Goal: Information Seeking & Learning: Learn about a topic

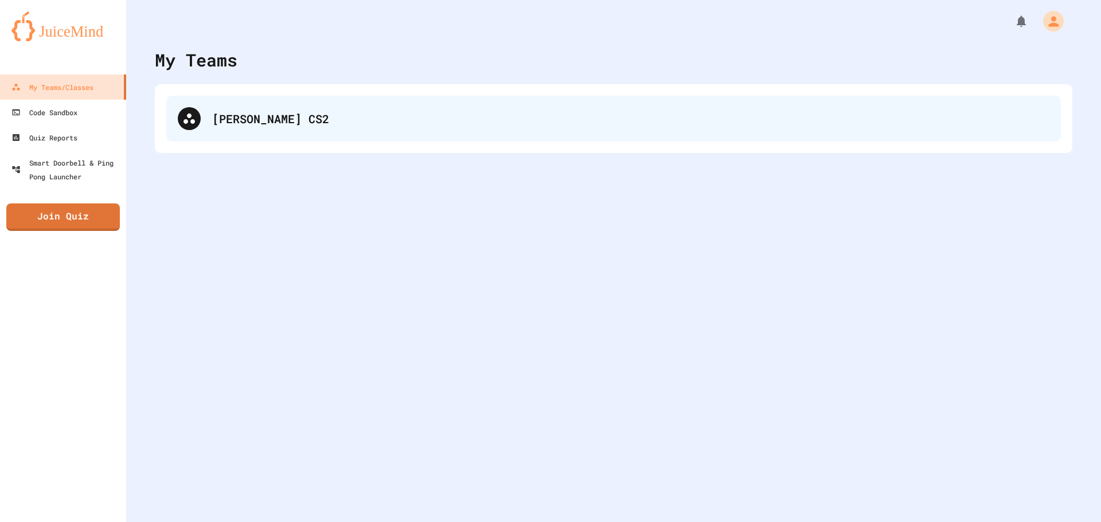
click at [212, 119] on div "[PERSON_NAME] CS2" at bounding box center [630, 118] width 837 height 17
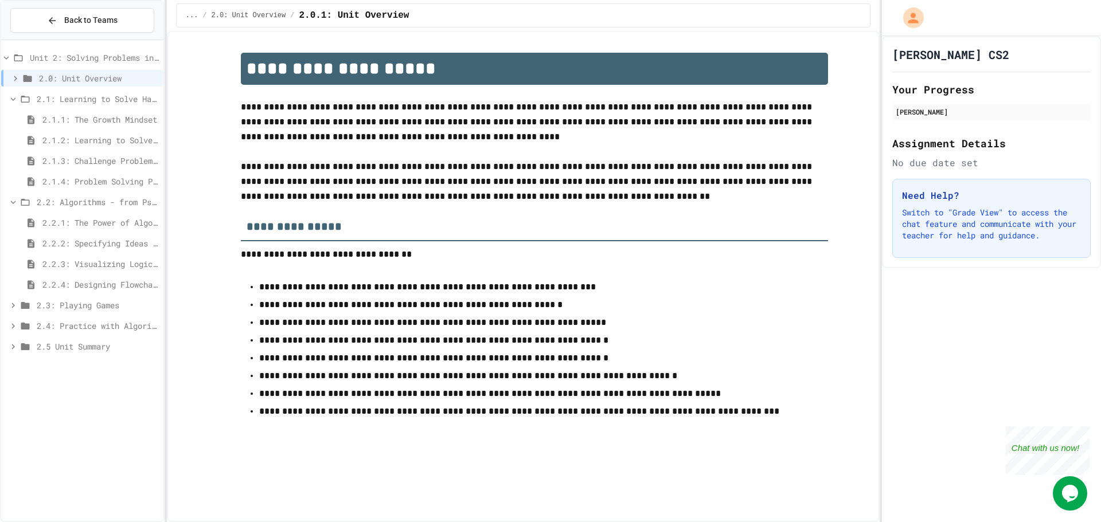
click at [110, 281] on span "2.2.4: Designing Flowcharts" at bounding box center [100, 285] width 116 height 12
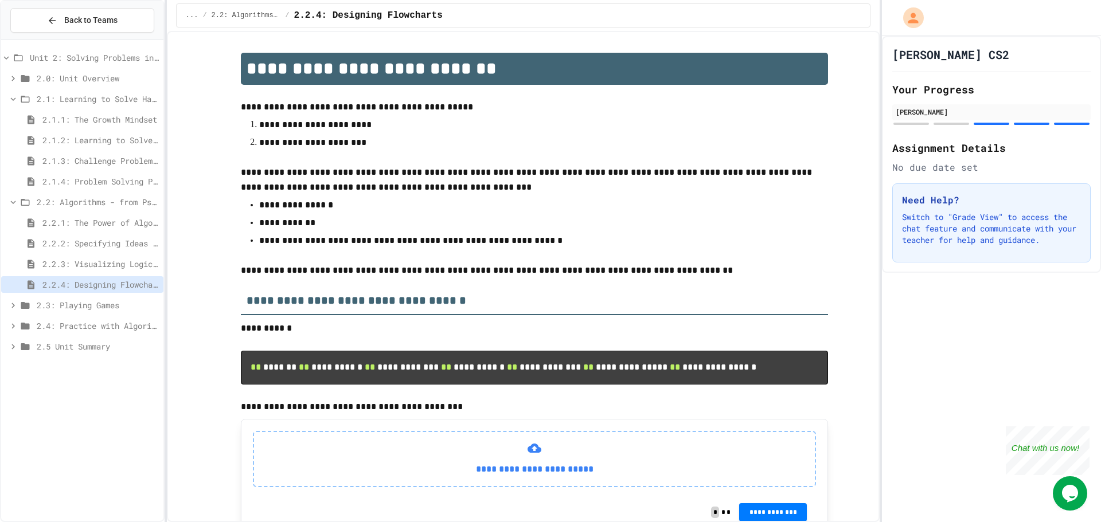
click at [11, 208] on div "2.2: Algorithms - from Pseudocode to Flowcharts" at bounding box center [82, 202] width 162 height 17
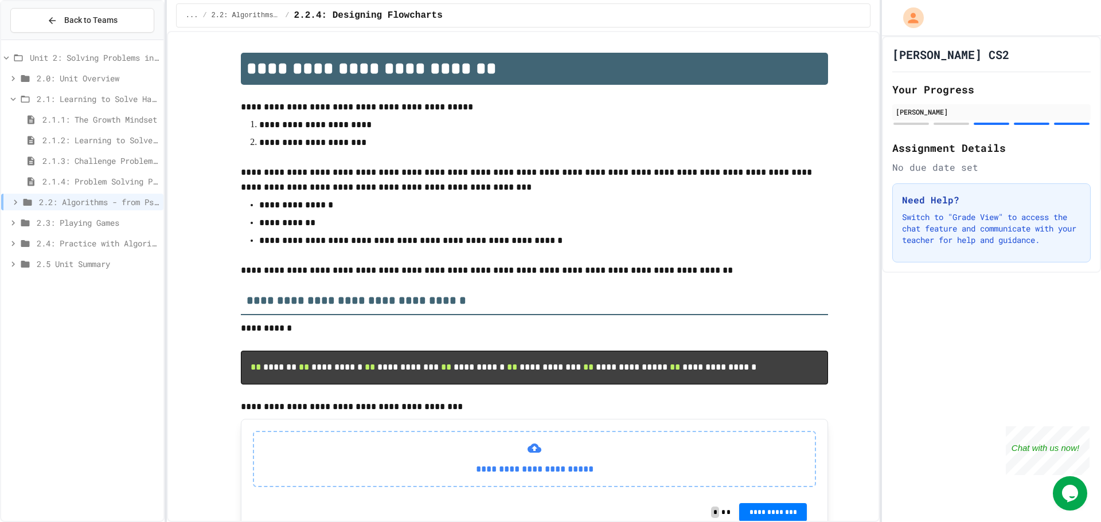
click at [14, 224] on icon at bounding box center [13, 223] width 10 height 10
click at [65, 245] on span "2.3.1: Understanding Games with Flowcharts" at bounding box center [100, 243] width 116 height 12
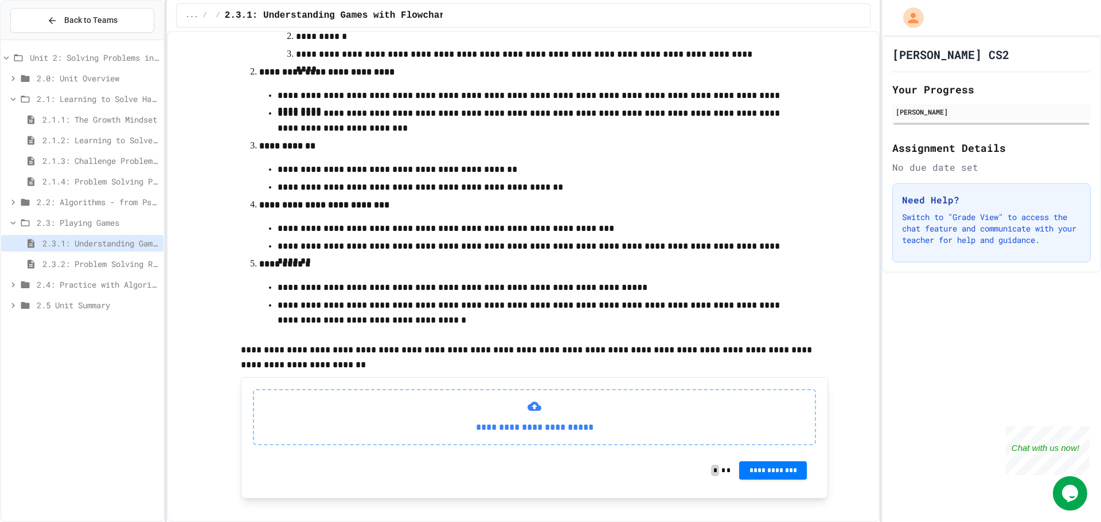
scroll to position [311, 0]
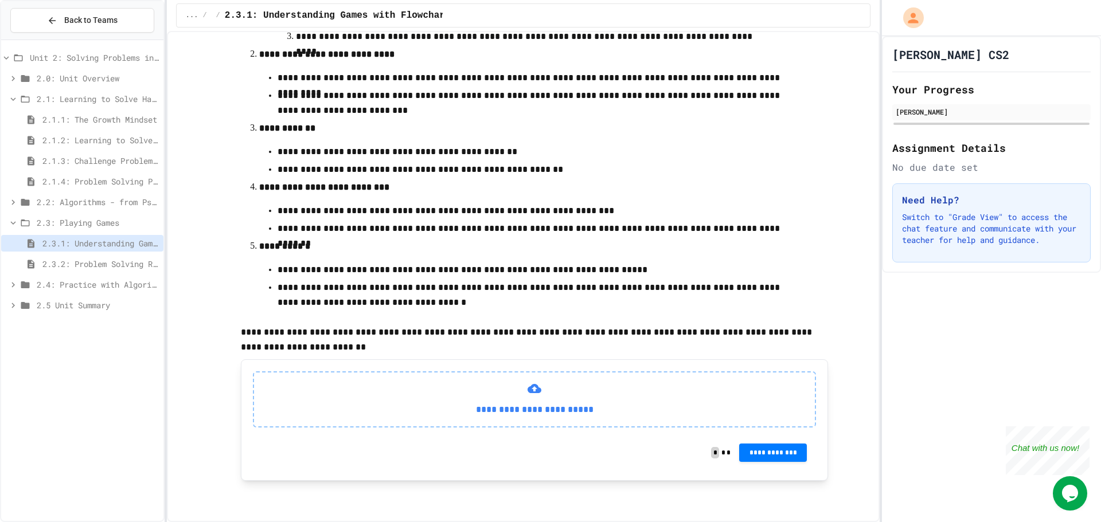
click at [130, 257] on div "2.3.2: Problem Solving Reflection" at bounding box center [82, 264] width 162 height 17
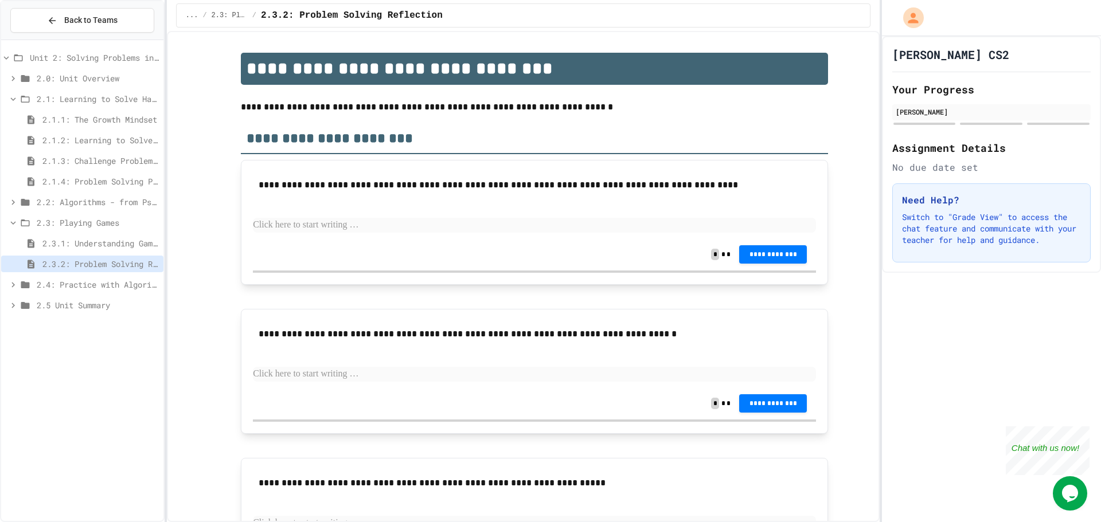
click at [108, 236] on div "2.3.1: Understanding Games with Flowcharts" at bounding box center [82, 243] width 162 height 17
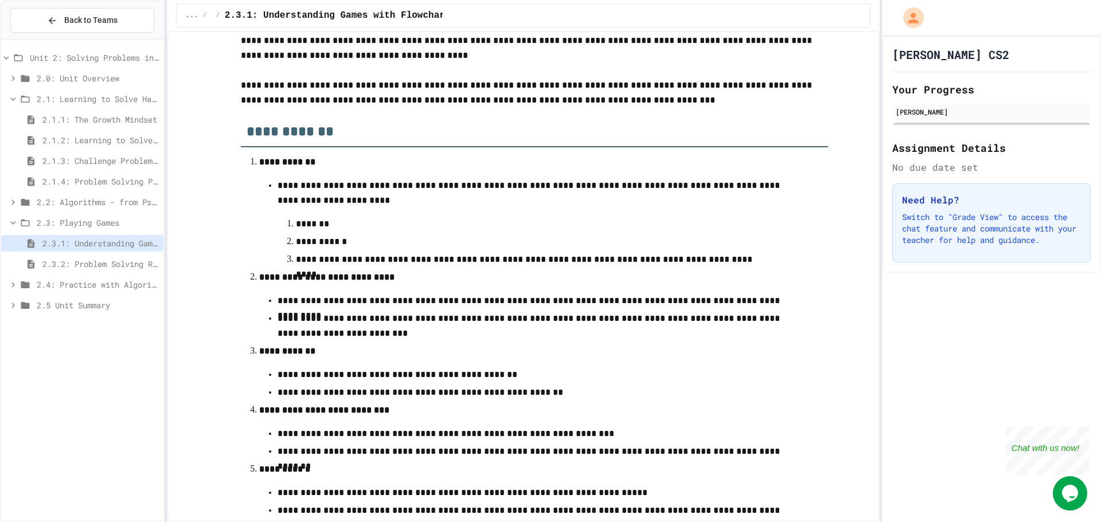
scroll to position [311, 0]
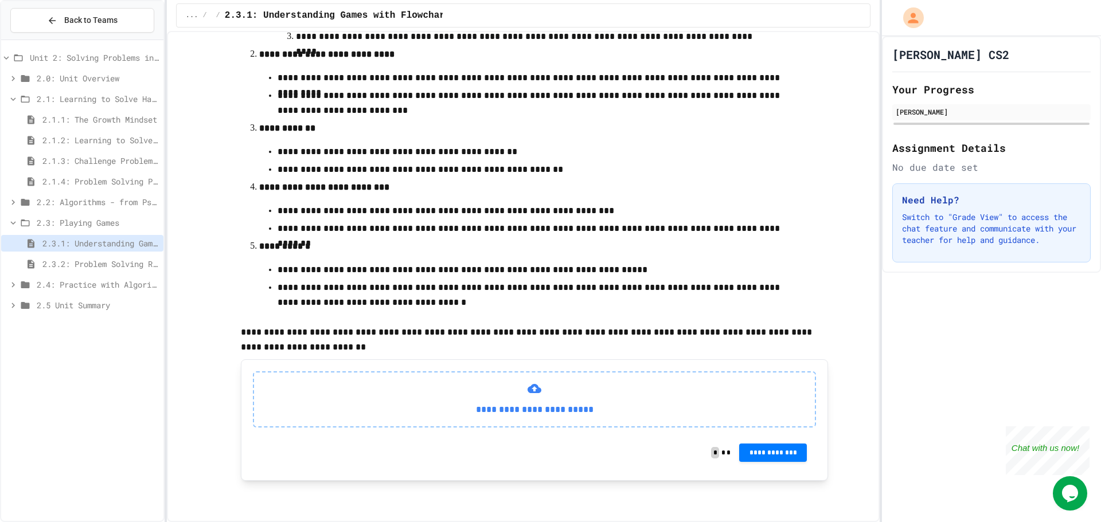
click at [50, 260] on span "2.3.2: Problem Solving Reflection" at bounding box center [100, 264] width 116 height 12
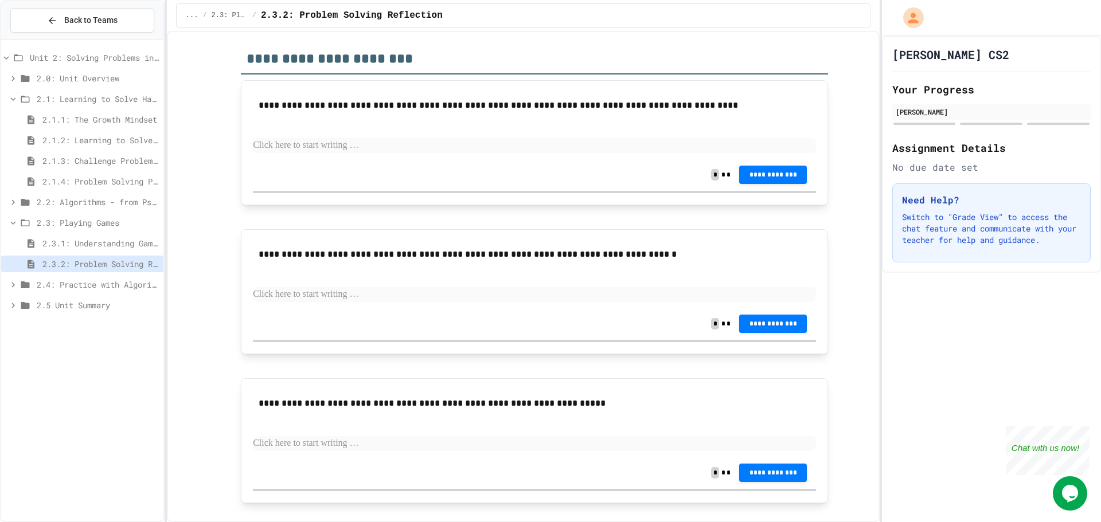
scroll to position [102, 0]
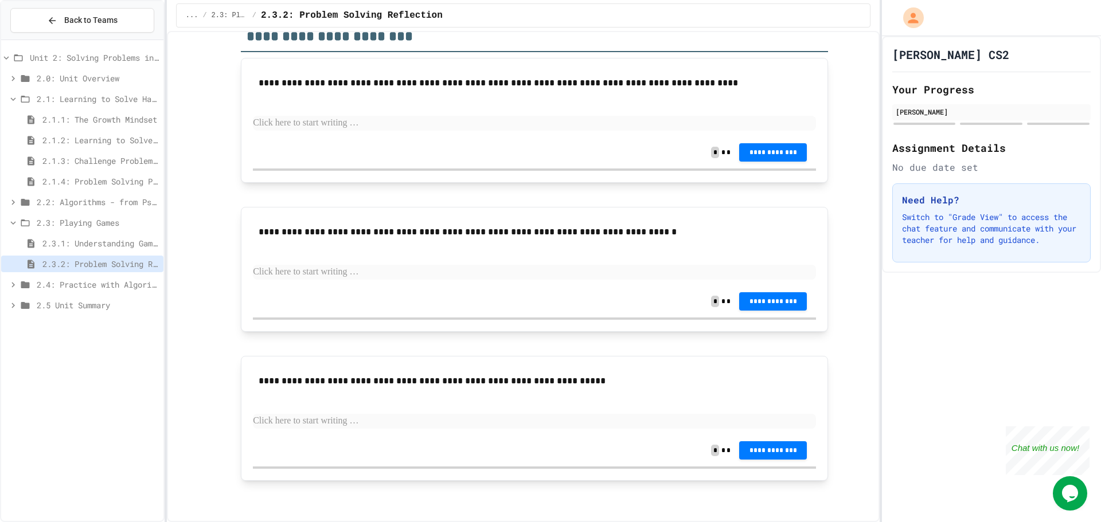
click at [58, 281] on span "2.4: Practice with Algorithms" at bounding box center [98, 285] width 122 height 12
click at [50, 305] on span "2.4.1: Algorithm Practice Exercises" at bounding box center [100, 305] width 116 height 12
